Goal: Find specific page/section: Find specific page/section

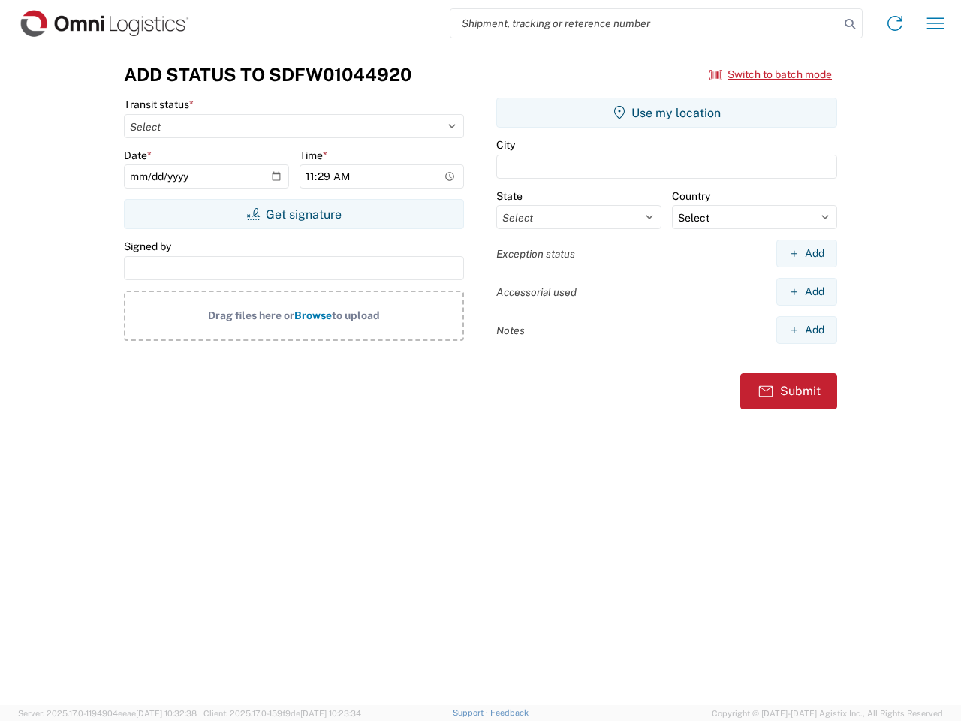
click at [645, 23] on input "search" at bounding box center [644, 23] width 389 height 29
click at [850, 24] on icon at bounding box center [849, 24] width 21 height 21
click at [895, 23] on icon at bounding box center [895, 23] width 24 height 24
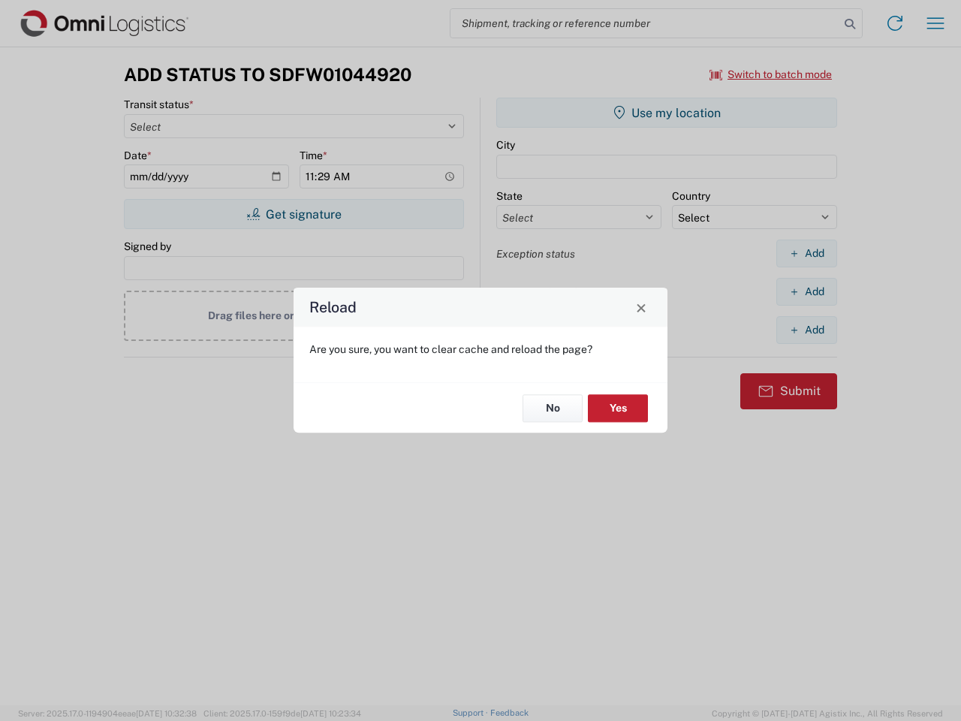
click at [935, 23] on div "Reload Are you sure, you want to clear cache and reload the page? No Yes" at bounding box center [480, 360] width 961 height 721
click at [771, 74] on div "Reload Are you sure, you want to clear cache and reload the page? No Yes" at bounding box center [480, 360] width 961 height 721
click at [293, 214] on div "Reload Are you sure, you want to clear cache and reload the page? No Yes" at bounding box center [480, 360] width 961 height 721
click at [667, 113] on div "Reload Are you sure, you want to clear cache and reload the page? No Yes" at bounding box center [480, 360] width 961 height 721
click at [806, 253] on div "Reload Are you sure, you want to clear cache and reload the page? No Yes" at bounding box center [480, 360] width 961 height 721
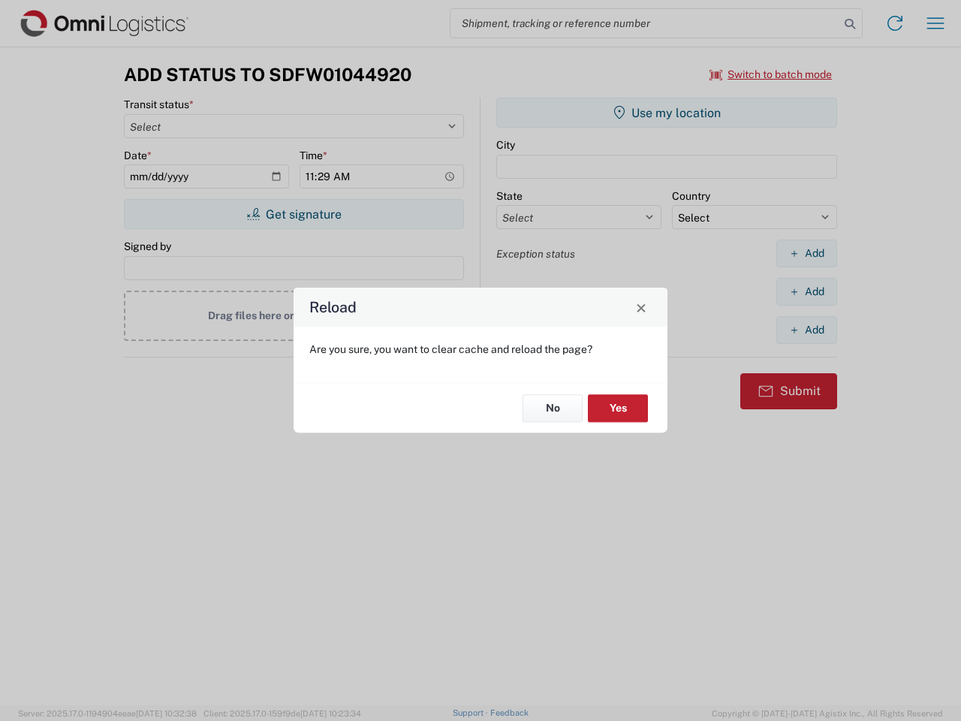
click at [806, 291] on div "Reload Are you sure, you want to clear cache and reload the page? No Yes" at bounding box center [480, 360] width 961 height 721
click at [806, 330] on div "Reload Are you sure, you want to clear cache and reload the page? No Yes" at bounding box center [480, 360] width 961 height 721
